Goal: Task Accomplishment & Management: Use online tool/utility

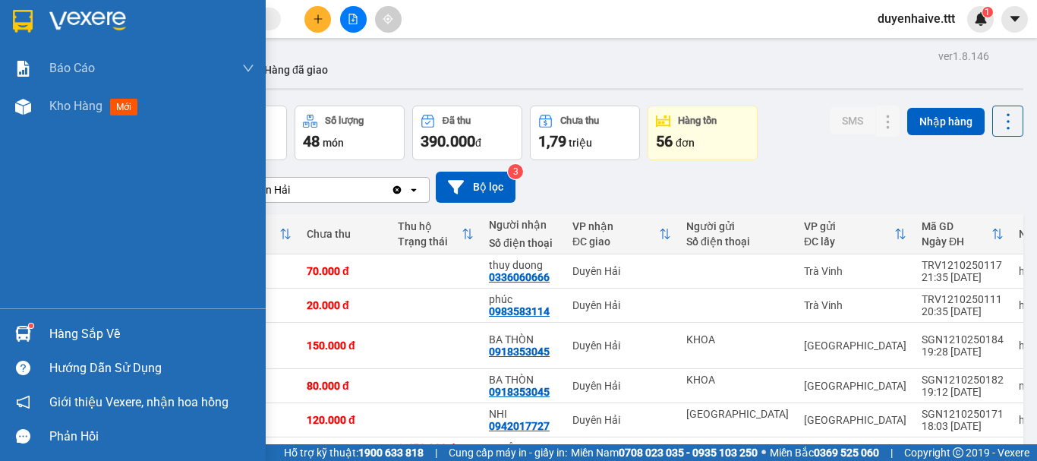
click at [92, 329] on div "Hàng sắp về" at bounding box center [151, 334] width 205 height 23
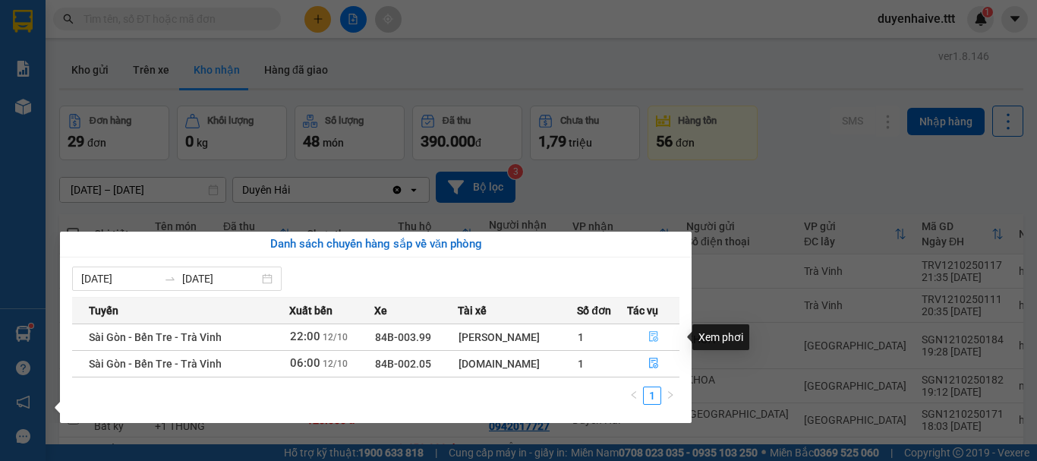
click at [648, 338] on icon "file-done" at bounding box center [653, 336] width 11 height 11
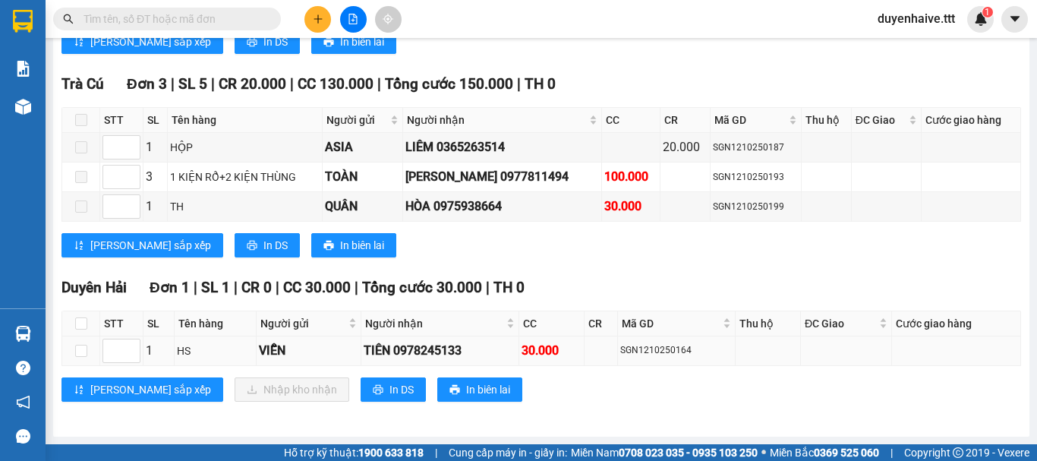
scroll to position [765, 0]
click at [78, 325] on input "checkbox" at bounding box center [81, 323] width 12 height 12
checkbox input "true"
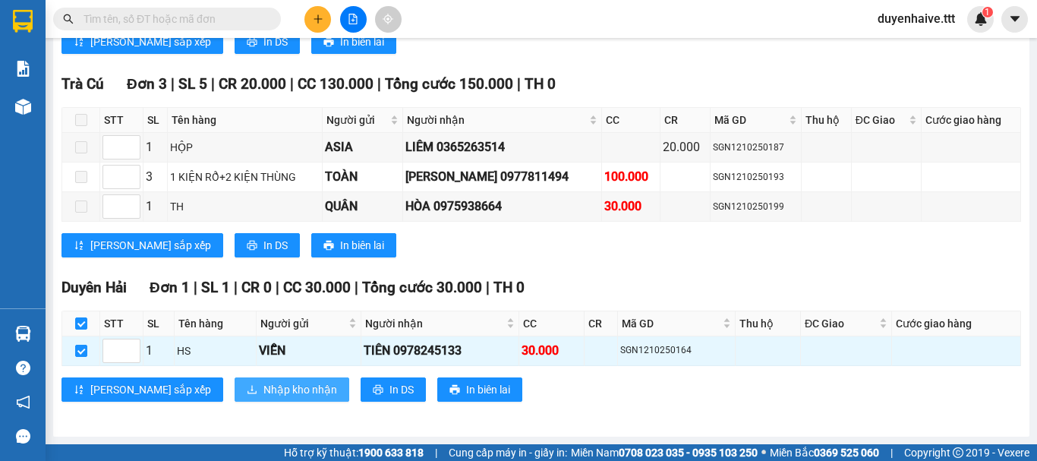
click at [263, 387] on span "Nhập kho nhận" at bounding box center [300, 389] width 74 height 17
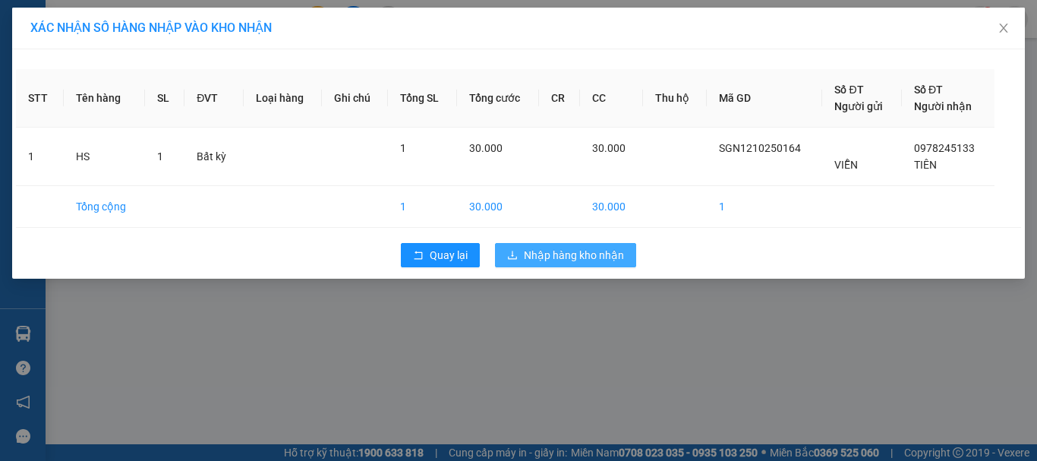
click at [524, 249] on span "Nhập hàng kho nhận" at bounding box center [574, 255] width 100 height 17
